Goal: Task Accomplishment & Management: Use online tool/utility

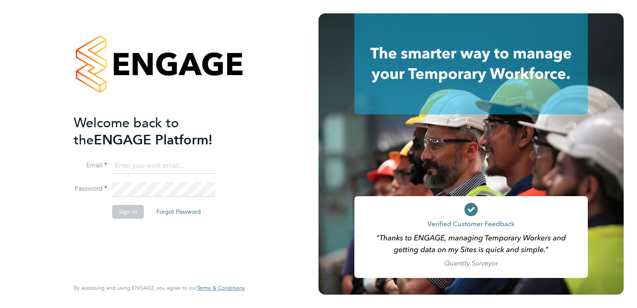
type input "[PERSON_NAME][EMAIL_ADDRESS][PERSON_NAME][DOMAIN_NAME]"
click at [122, 216] on button "Sign In" at bounding box center [128, 211] width 32 height 13
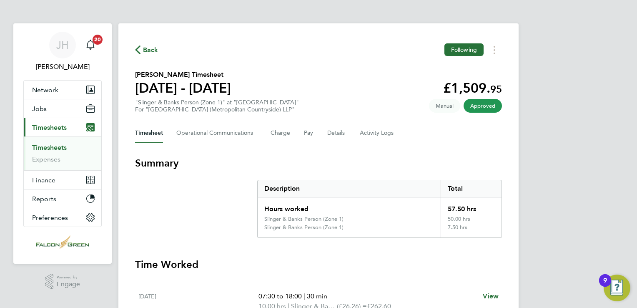
click at [148, 54] on span "Back" at bounding box center [150, 50] width 15 height 10
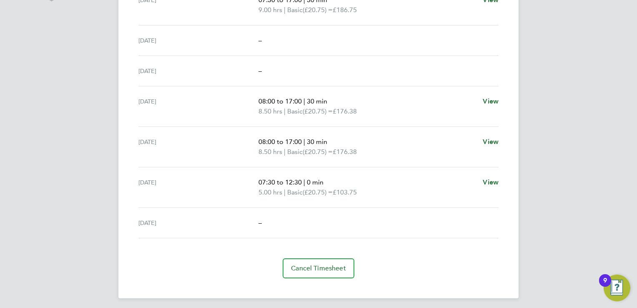
scroll to position [290, 0]
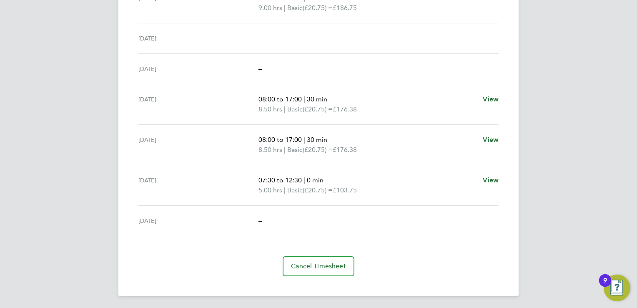
click at [442, 225] on div "Sun 28 Sep –" at bounding box center [318, 220] width 360 height 30
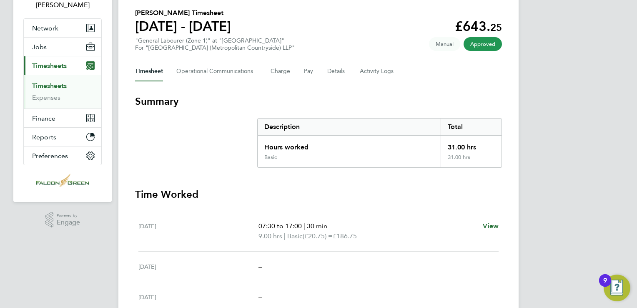
scroll to position [0, 0]
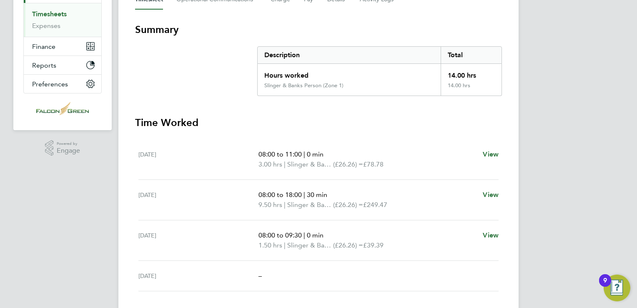
scroll to position [150, 0]
